Goal: Information Seeking & Learning: Learn about a topic

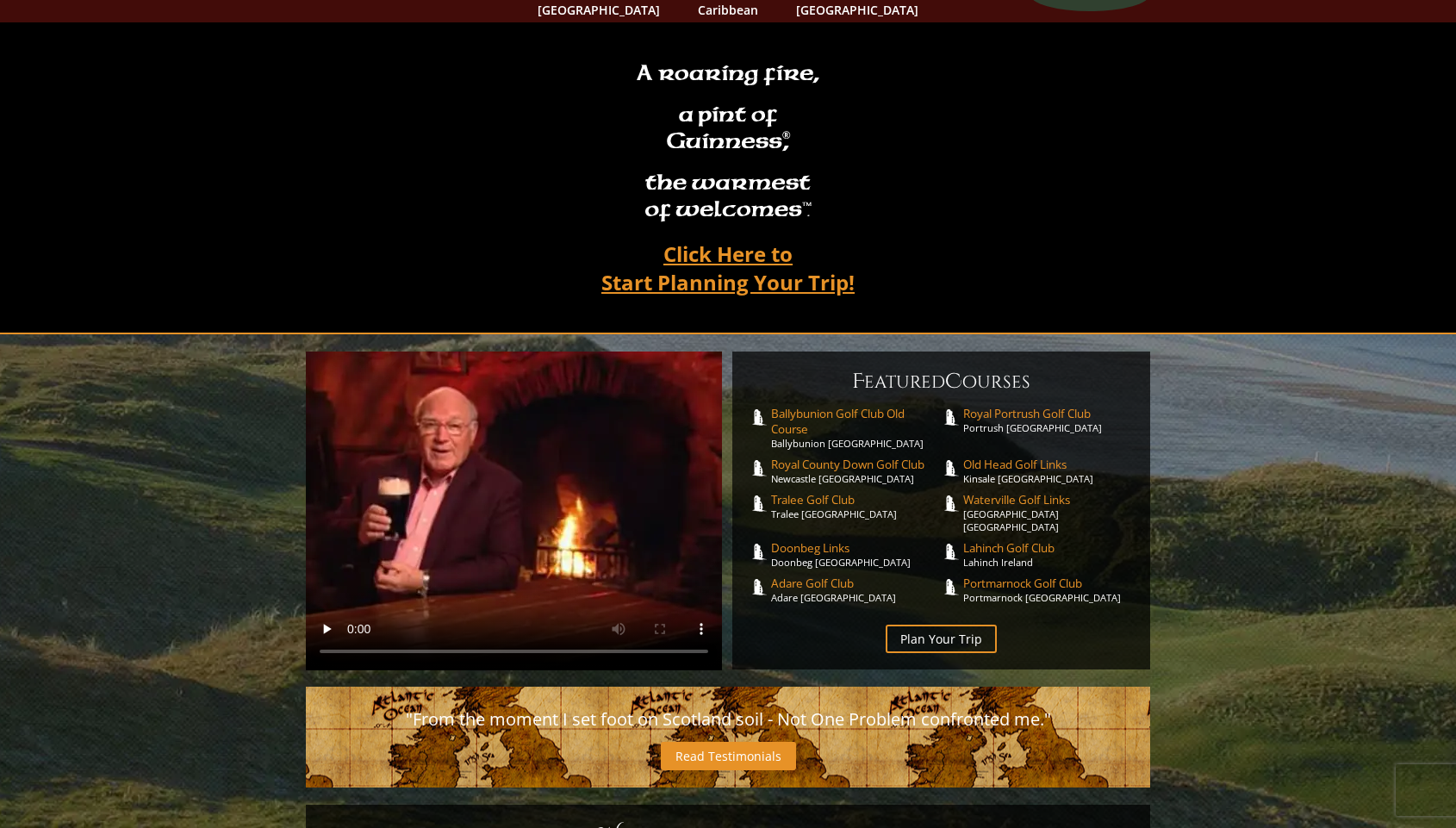
scroll to position [97, 0]
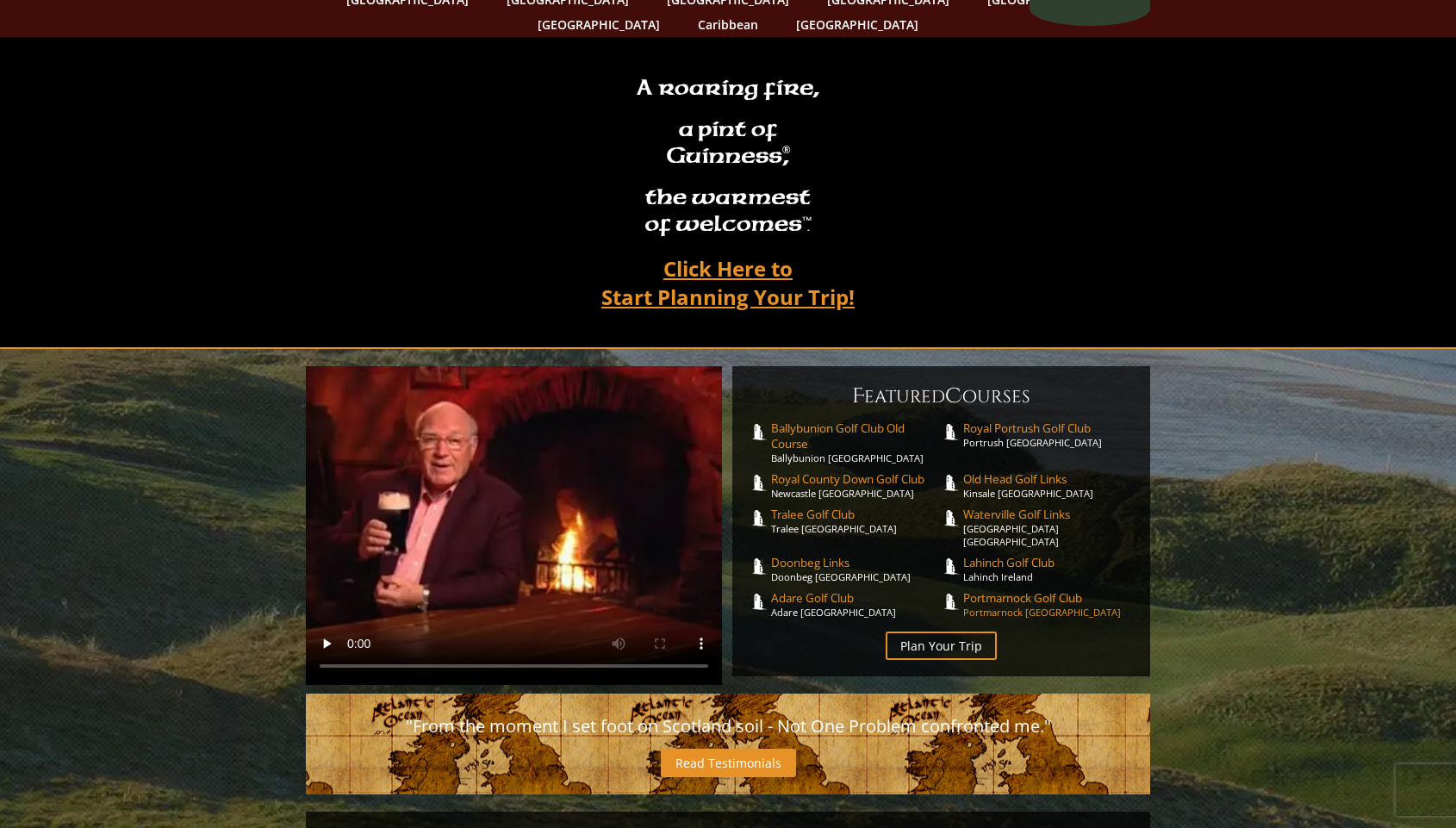
click at [1029, 590] on span "Portmarnock Golf Club" at bounding box center [1048, 598] width 171 height 16
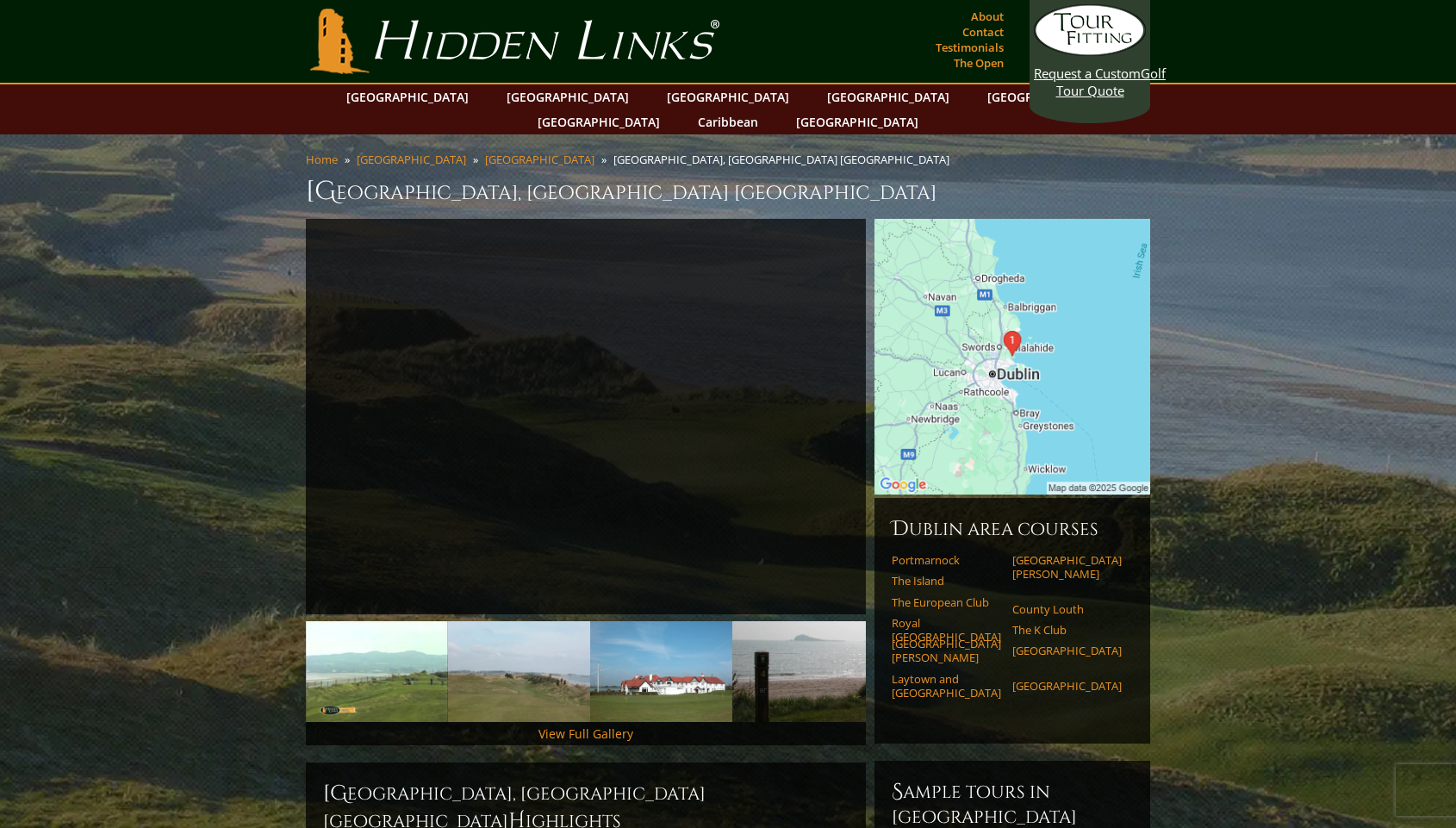
click at [686, 6] on section "Hidden Links Golf Top Nav About Contact Testimonials The Open" at bounding box center [728, 42] width 1456 height 84
